Goal: Task Accomplishment & Management: Use online tool/utility

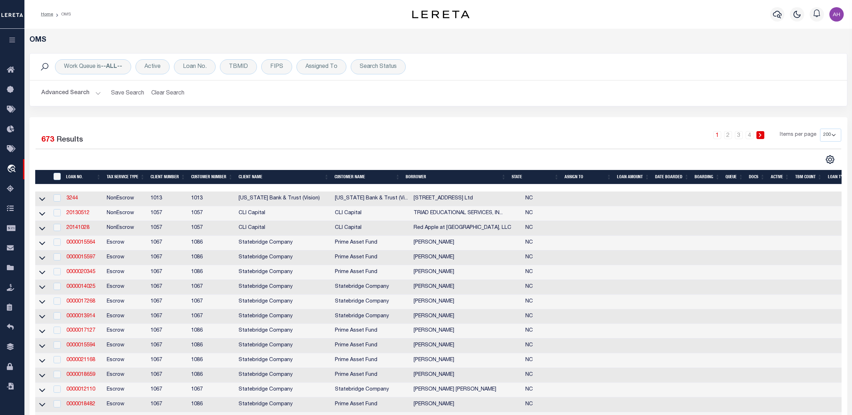
select select "200"
select select "False"
select select "359"
select select "Escrow"
select select
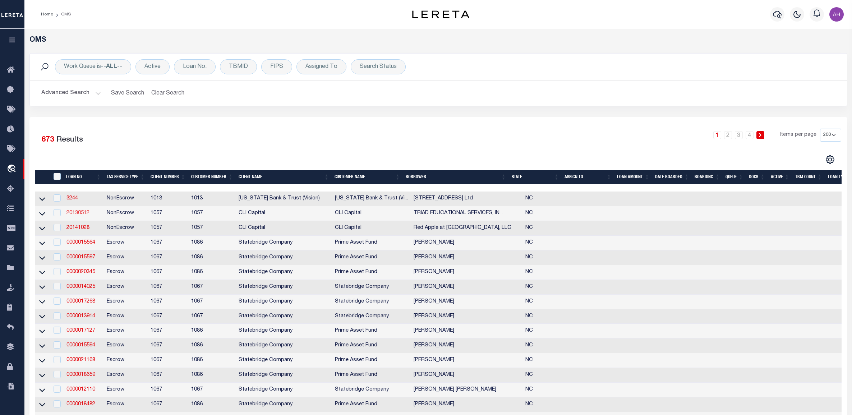
click at [72, 214] on link "20130512" at bounding box center [77, 213] width 23 height 5
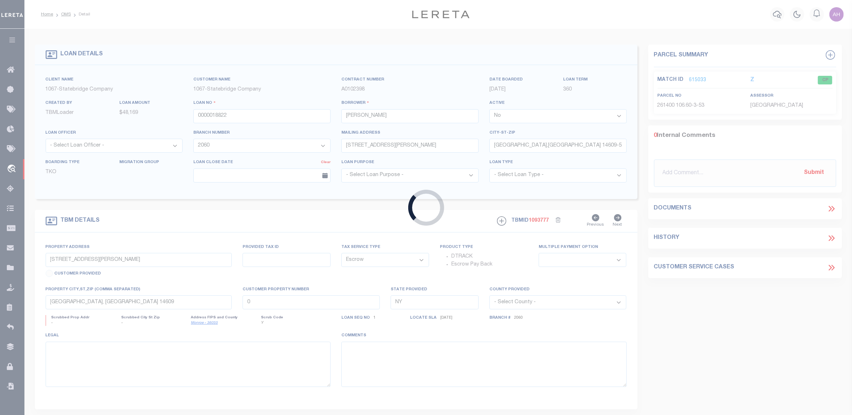
type input "20130512"
type input "TRIAD EDUCATIONAL SERVICES, INC."
select select
select select "NonEscrow"
type input "[STREET_ADDRESS][PERSON_NAME] [STREET_ADDRESS]"
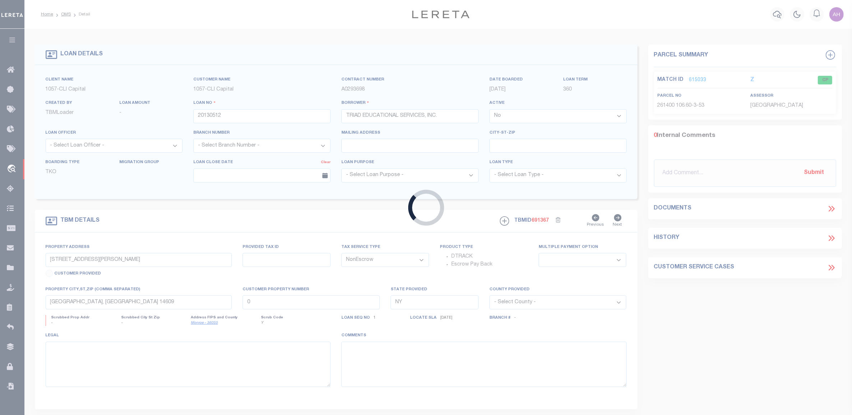
select select
type input "[GEOGRAPHIC_DATA] 27406-4802"
type input "NC"
select select
select select "118"
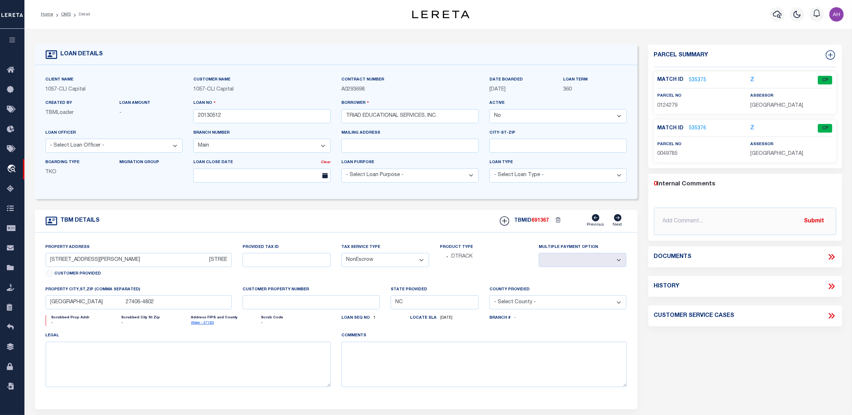
click at [699, 78] on link "535375" at bounding box center [697, 81] width 17 height 8
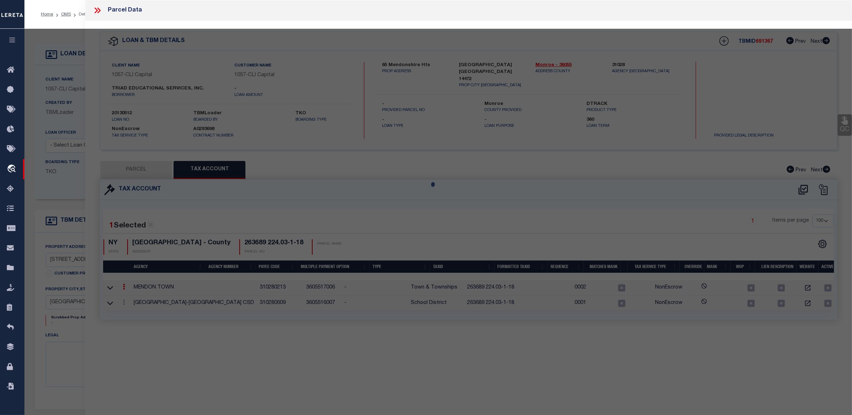
select select "AS"
checkbox input "false"
select select "CP"
type input "TRIAD EDUCATIONAL SERVICES, INC."
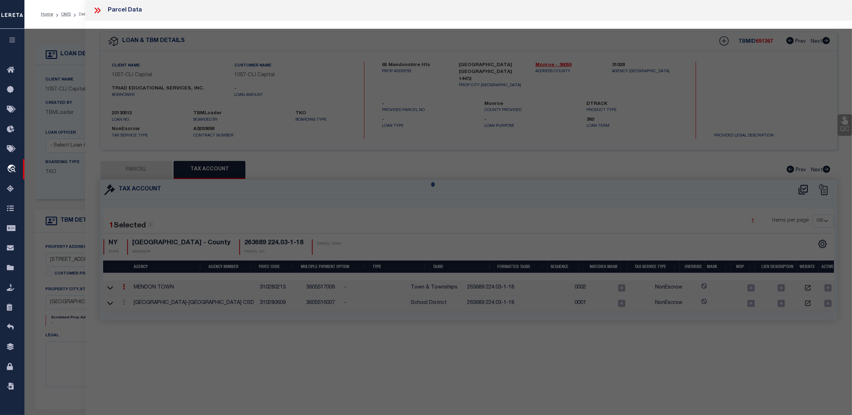
type input "312 [PERSON_NAME] DR"
type input "CARY NC 27511"
type textarea "Articles online confirm address will be 312 [PERSON_NAME]"
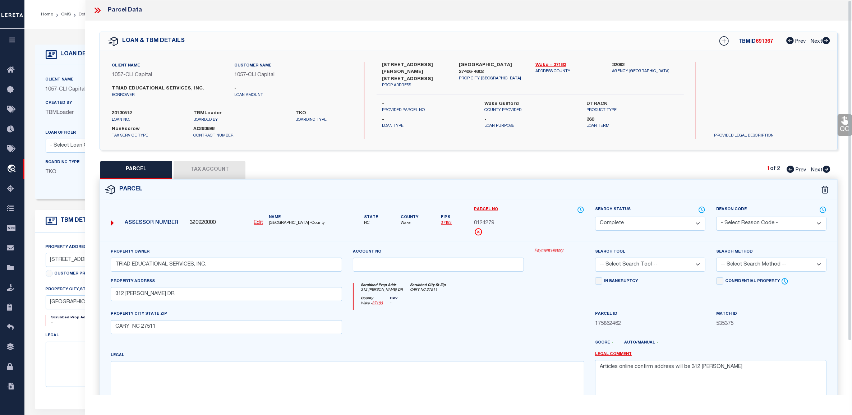
click at [221, 164] on button "Tax Account" at bounding box center [210, 170] width 72 height 18
select select "100"
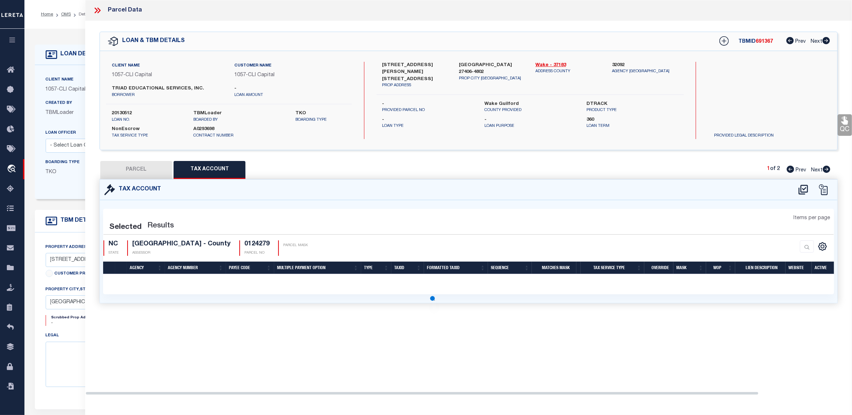
select select "100"
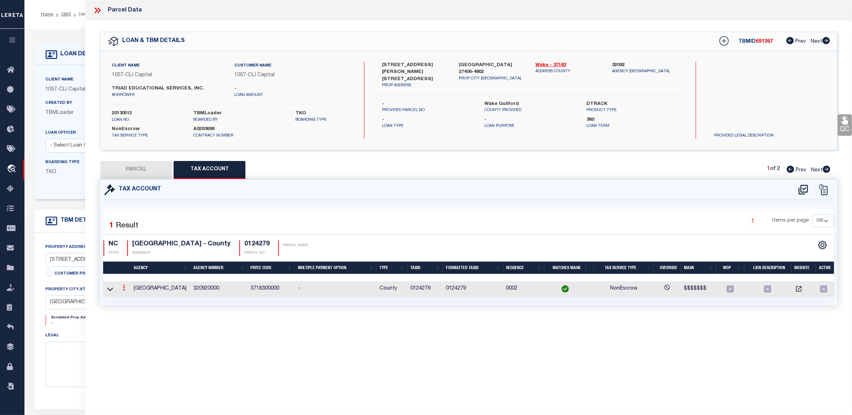
click at [121, 289] on link at bounding box center [124, 289] width 8 height 6
click at [135, 297] on link at bounding box center [133, 300] width 27 height 12
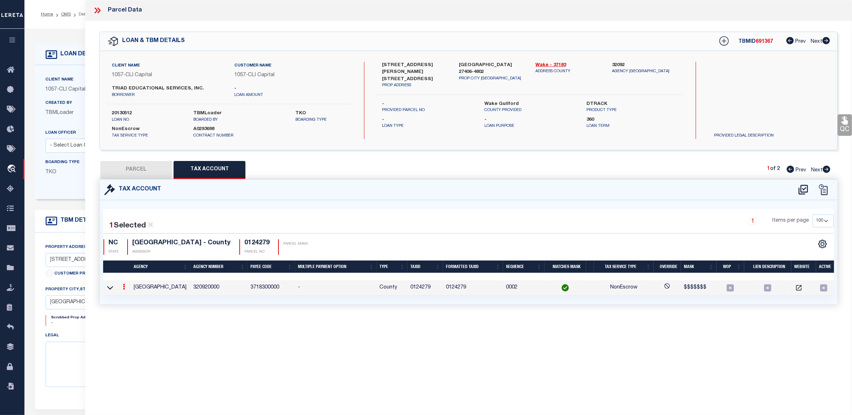
type input "0124279"
type textarea "$$$$$$$"
type input "XXXXXXX*"
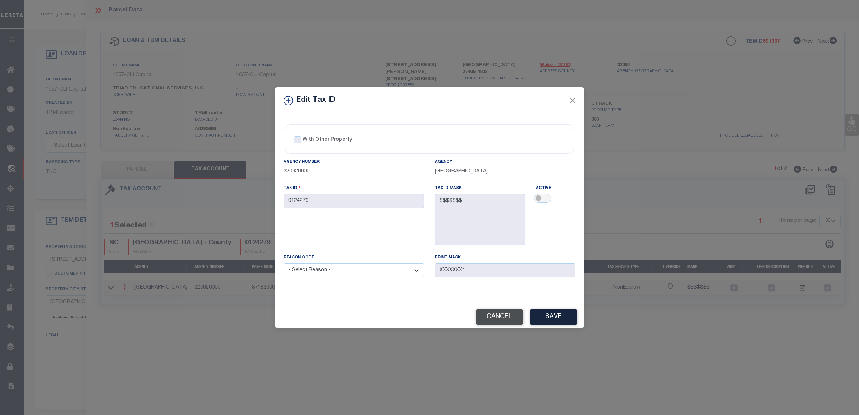
click at [486, 312] on button "Cancel" at bounding box center [499, 316] width 47 height 15
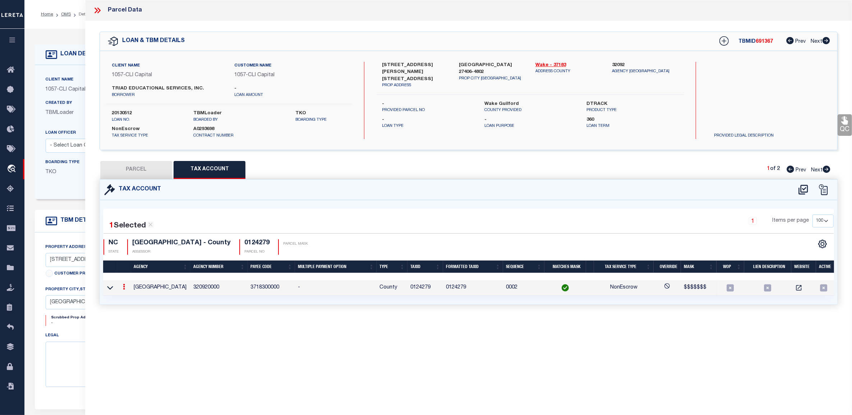
click at [499, 183] on div "Tax Account" at bounding box center [469, 190] width 738 height 20
click at [100, 13] on icon at bounding box center [97, 10] width 9 height 9
